Goal: Use online tool/utility: Use online tool/utility

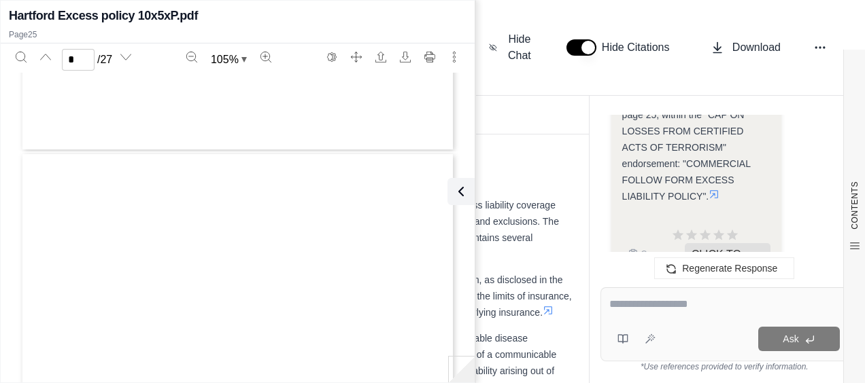
scroll to position [2243, 0]
click at [459, 191] on icon at bounding box center [458, 192] width 16 height 16
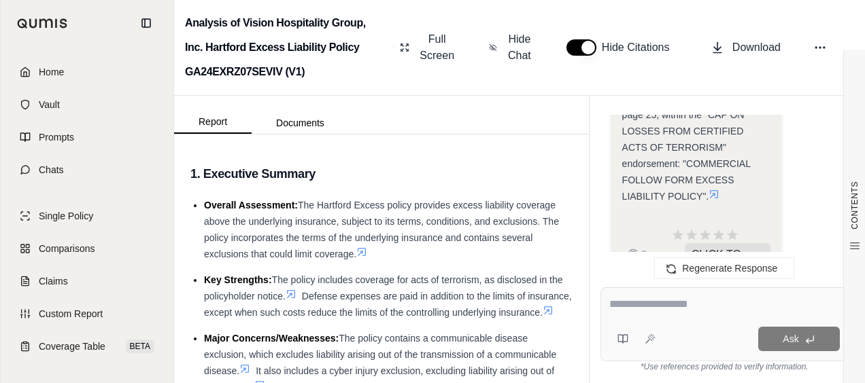
click at [716, 301] on textarea at bounding box center [724, 304] width 230 height 16
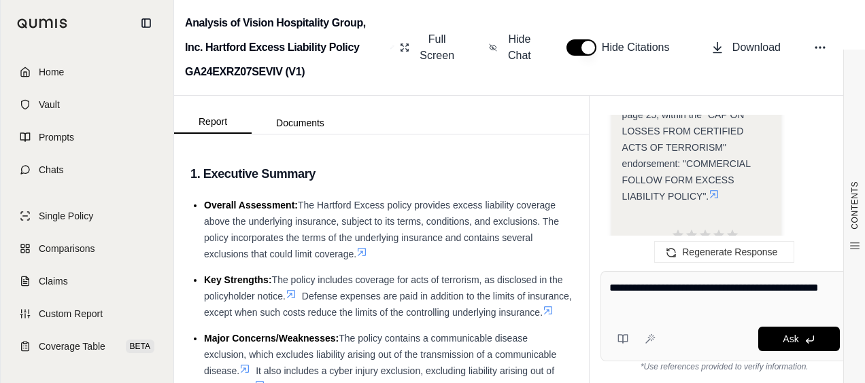
type textarea "**********"
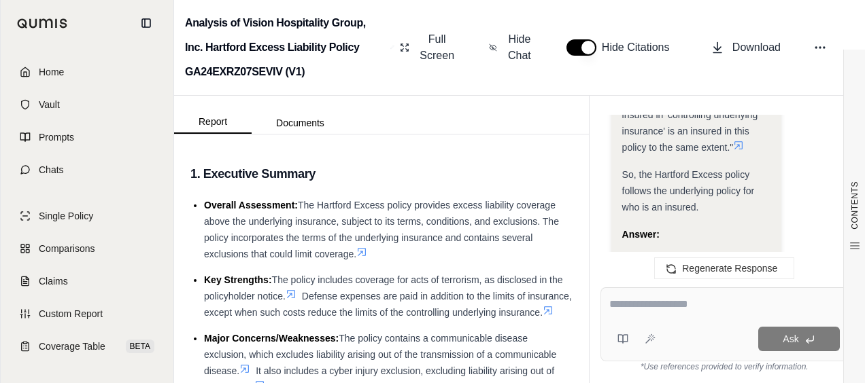
scroll to position [2784, 0]
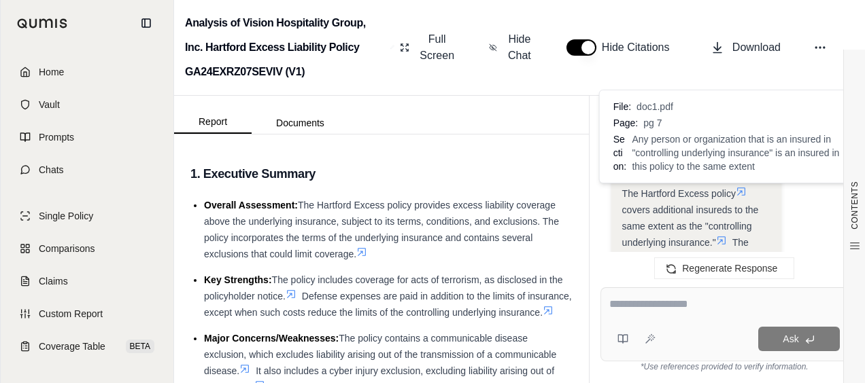
click at [725, 235] on icon at bounding box center [721, 240] width 11 height 11
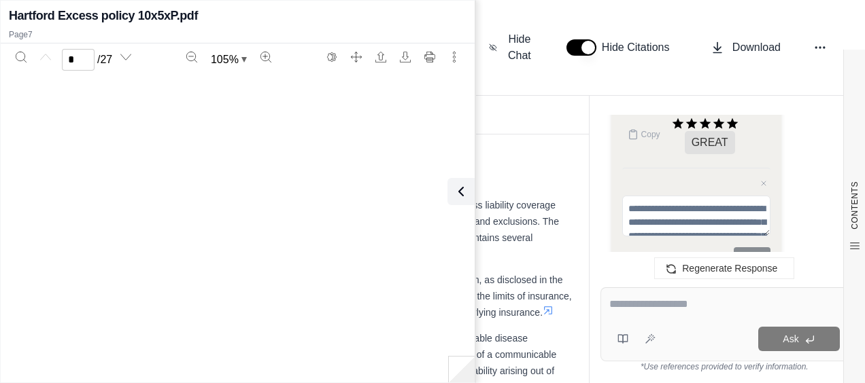
type input "*"
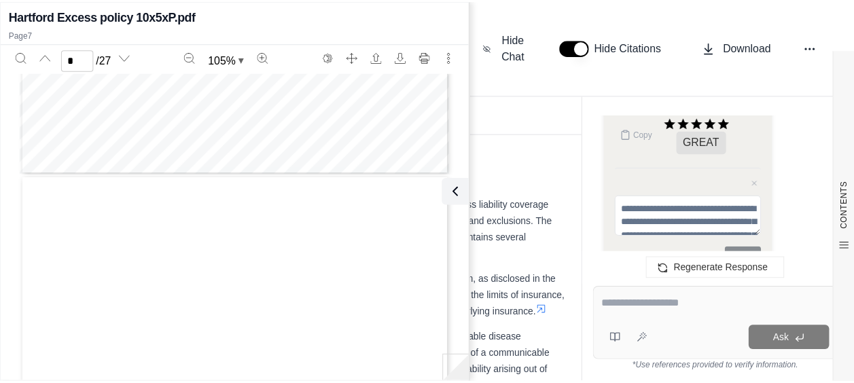
scroll to position [3383, 0]
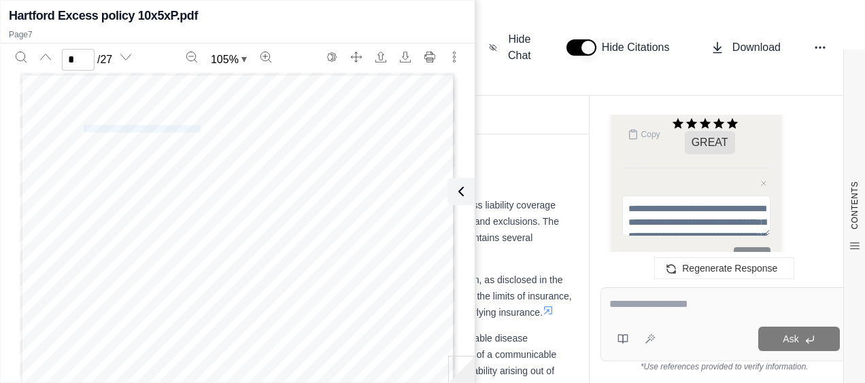
drag, startPoint x: 79, startPoint y: 126, endPoint x: 193, endPoint y: 128, distance: 114.2
click at [193, 128] on span "SECTION II – WHO IS AN INSURED" at bounding box center [142, 129] width 117 height 7
copy span "SECTION II – WHO IS AN INSURED"
click at [453, 190] on icon at bounding box center [461, 192] width 16 height 16
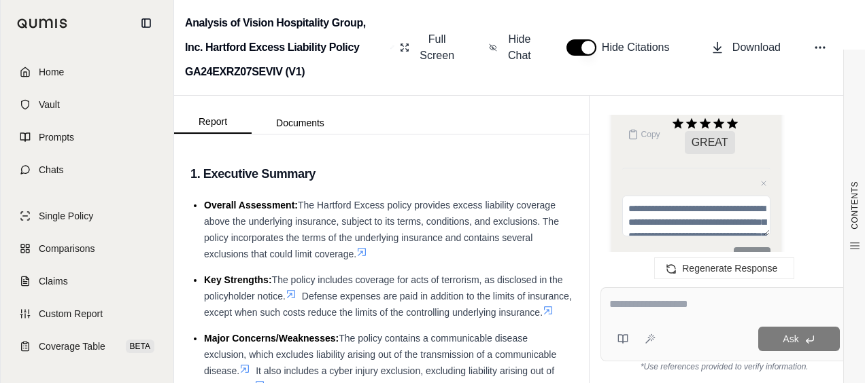
click at [95, 82] on link "Home" at bounding box center [87, 72] width 156 height 30
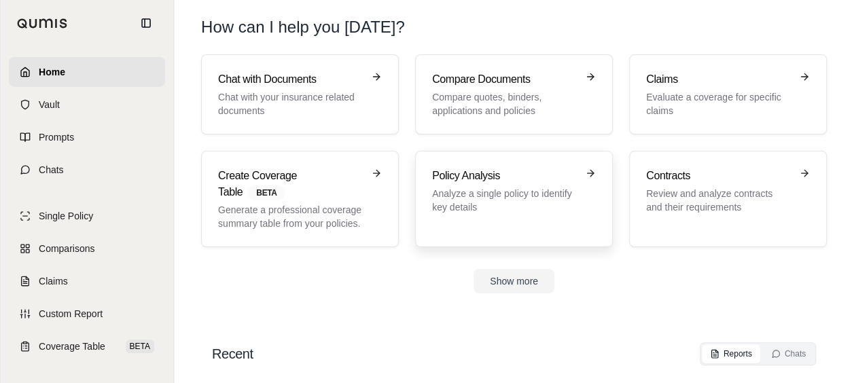
click at [425, 196] on link "Policy Analysis Analyze a single policy to identify key details" at bounding box center [514, 199] width 198 height 97
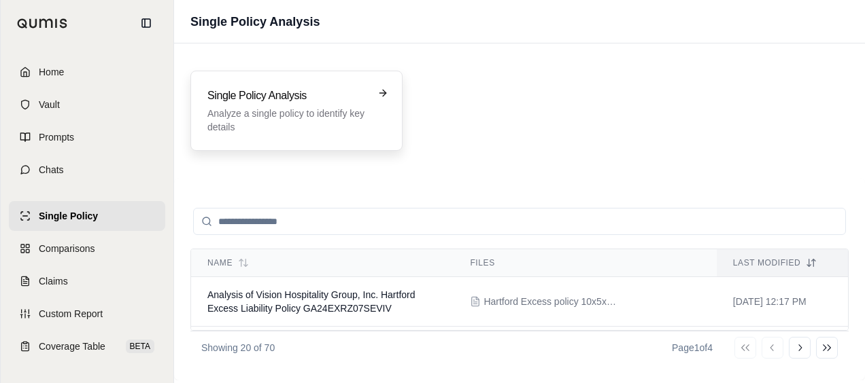
click at [349, 139] on div "Single Policy Analysis Analyze a single policy to identify key details" at bounding box center [296, 111] width 212 height 80
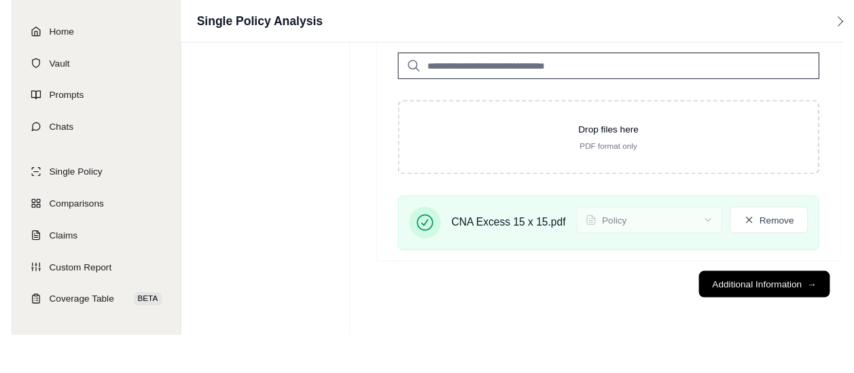
scroll to position [63, 0]
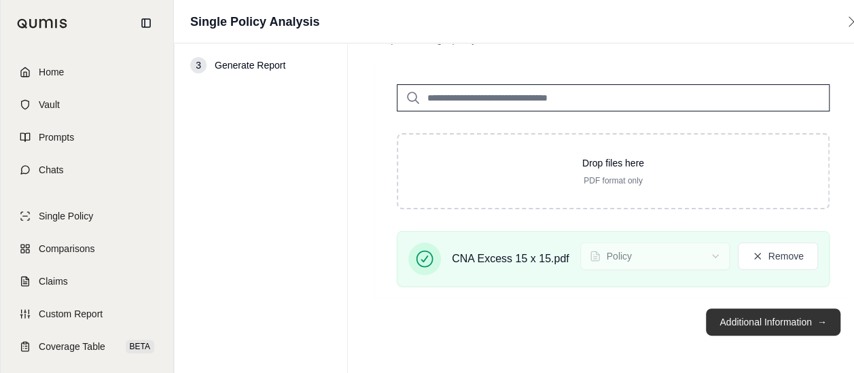
click at [720, 319] on button "Additional Information →" at bounding box center [773, 322] width 134 height 27
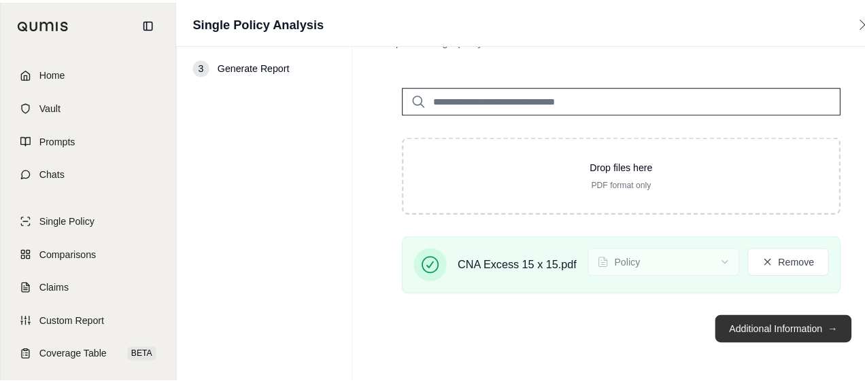
scroll to position [0, 0]
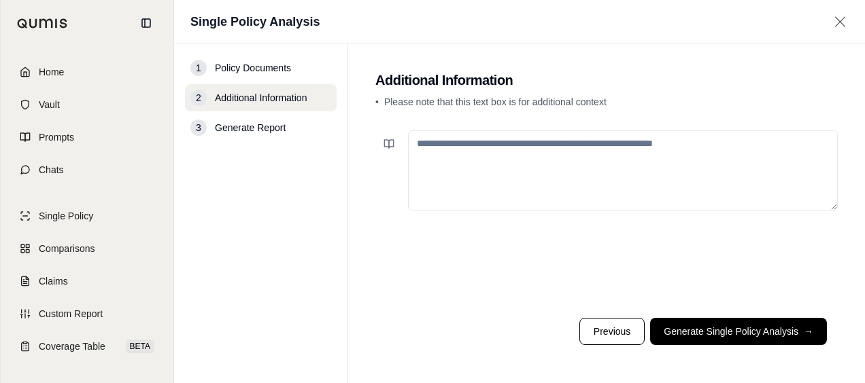
drag, startPoint x: 693, startPoint y: 366, endPoint x: 696, endPoint y: 355, distance: 12.0
click at [693, 366] on main "Additional Information • Please note that this text box is for additional conte…" at bounding box center [606, 213] width 517 height 340
click at [699, 351] on footer "Previous Generate Single Policy Analysis →" at bounding box center [606, 331] width 462 height 49
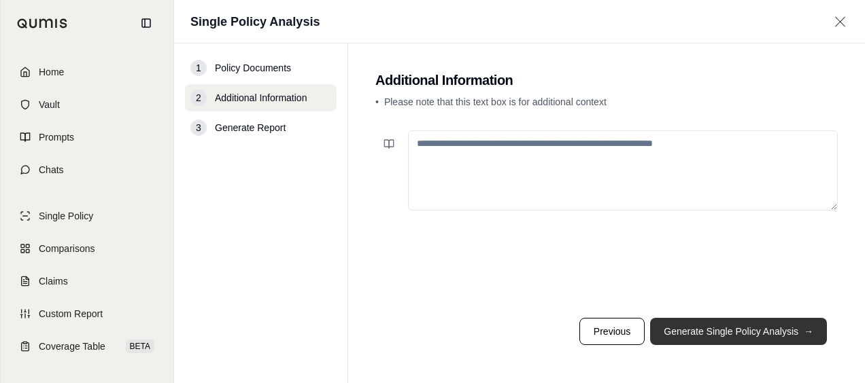
click at [706, 338] on button "Generate Single Policy Analysis →" at bounding box center [738, 331] width 177 height 27
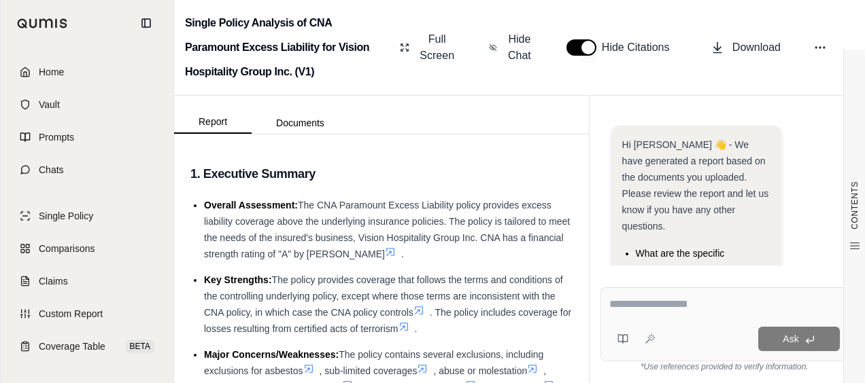
scroll to position [194, 0]
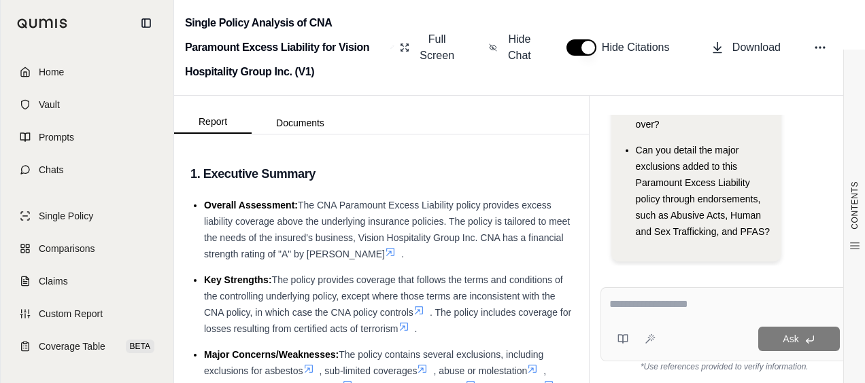
click at [712, 313] on div at bounding box center [724, 306] width 230 height 21
click at [711, 309] on textarea at bounding box center [724, 304] width 230 height 16
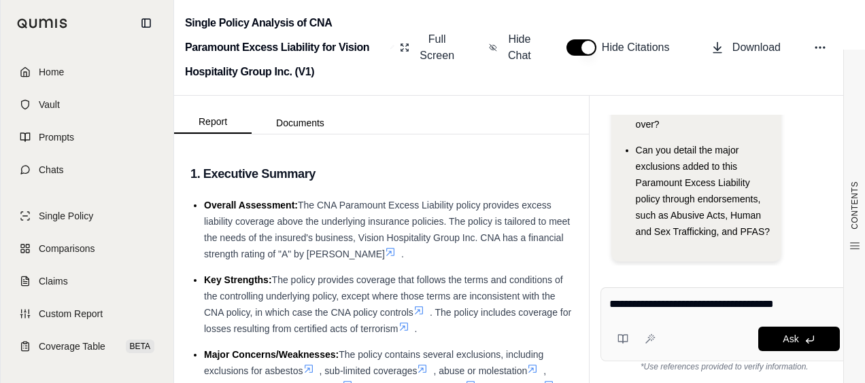
type textarea "**********"
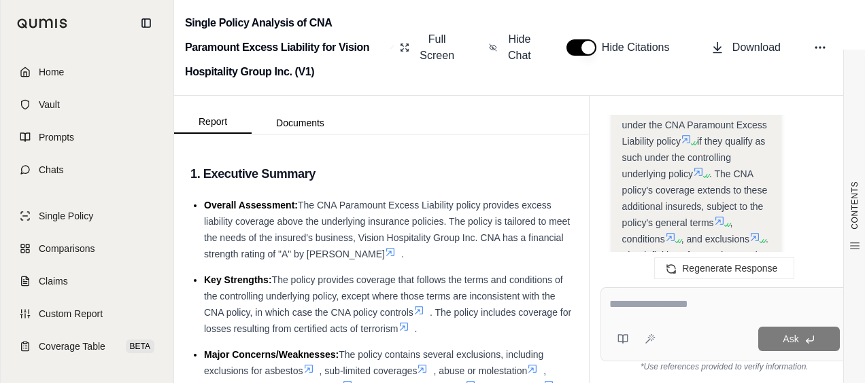
scroll to position [2348, 0]
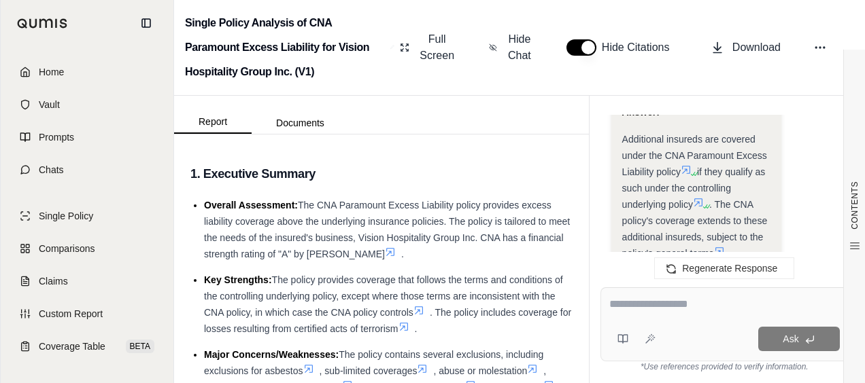
click at [697, 204] on icon at bounding box center [698, 202] width 11 height 11
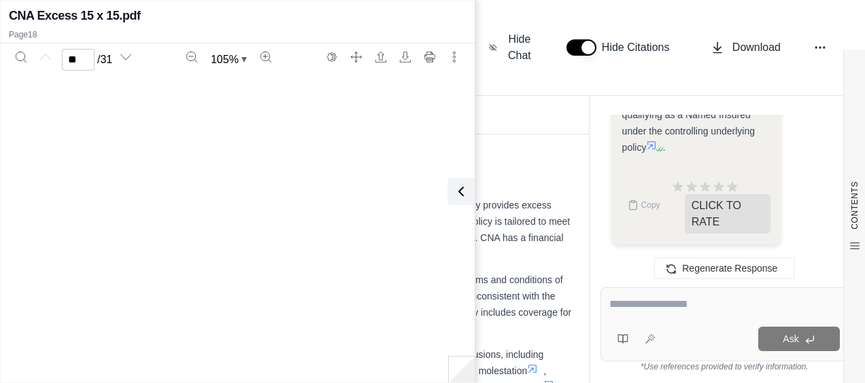
type input "**"
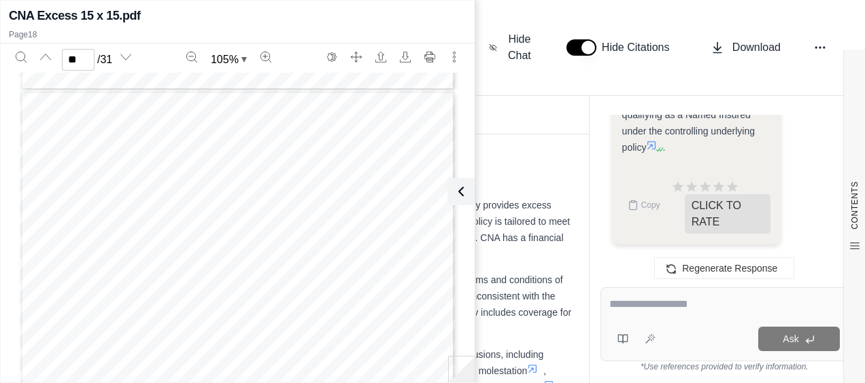
scroll to position [9585, 0]
click at [657, 147] on icon at bounding box center [651, 145] width 11 height 11
click at [466, 197] on button at bounding box center [458, 191] width 27 height 27
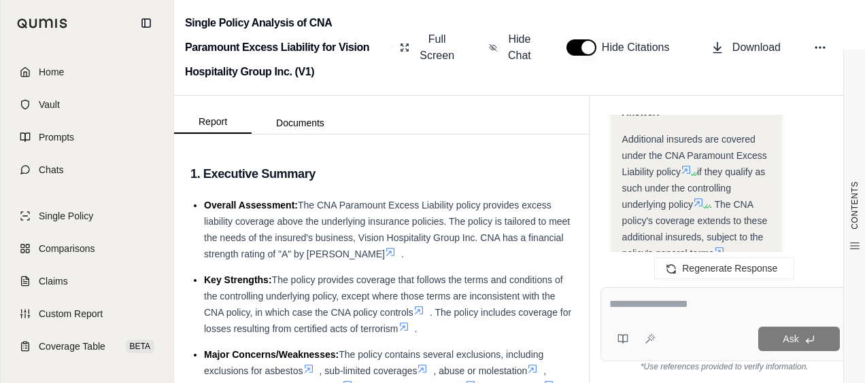
scroll to position [2416, 0]
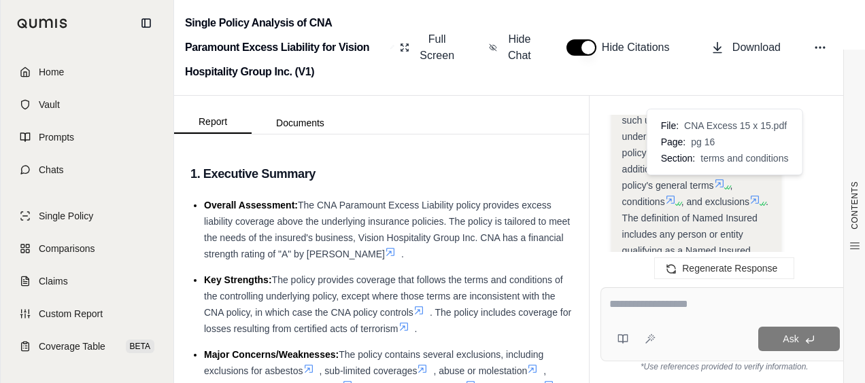
click at [719, 182] on icon at bounding box center [719, 183] width 8 height 8
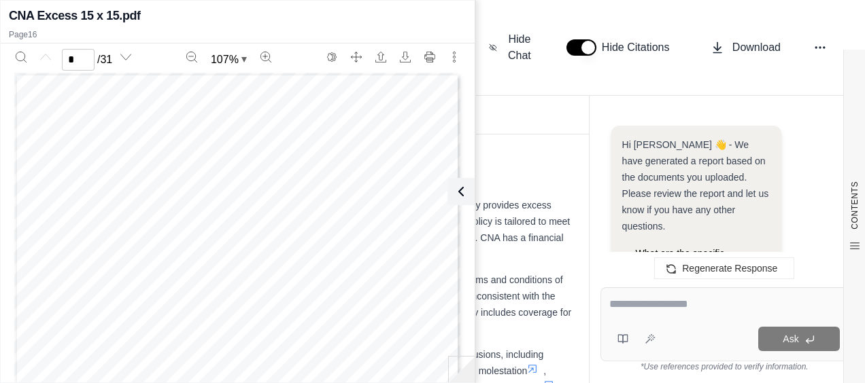
scroll to position [2647, 0]
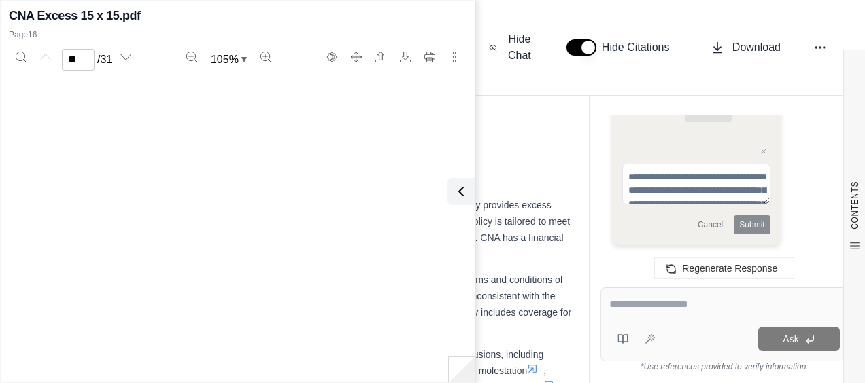
type input "**"
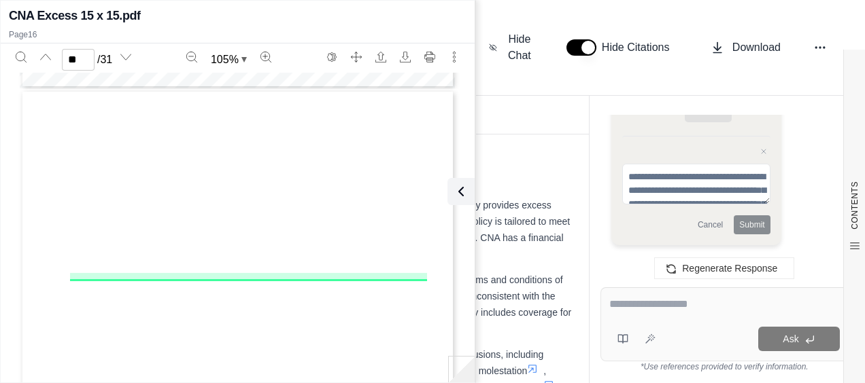
scroll to position [8456, 0]
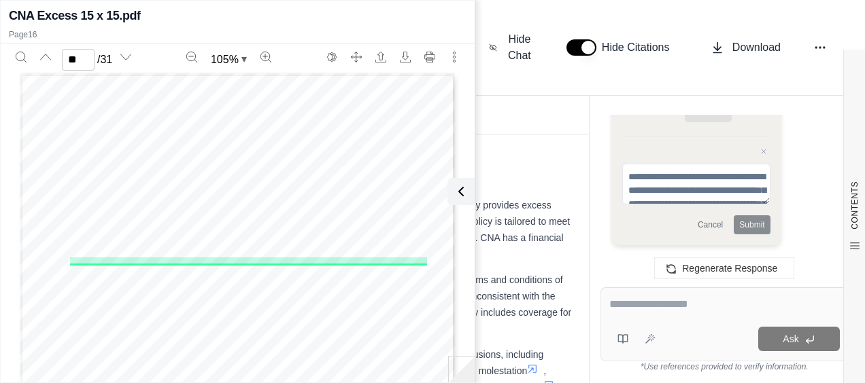
drag, startPoint x: 67, startPoint y: 258, endPoint x: 420, endPoint y: 258, distance: 353.4
click at [420, 258] on div "CNA Paramount Excess Liability Policy PARAMOUNT EXCESS LIABILITY POLICY I. A. B…" at bounding box center [238, 355] width 436 height 564
drag, startPoint x: 420, startPoint y: 258, endPoint x: 404, endPoint y: 260, distance: 15.9
copy div "Coverage under this Policy shall then apply in conformance with the terms and c…"
